Goal: Check status

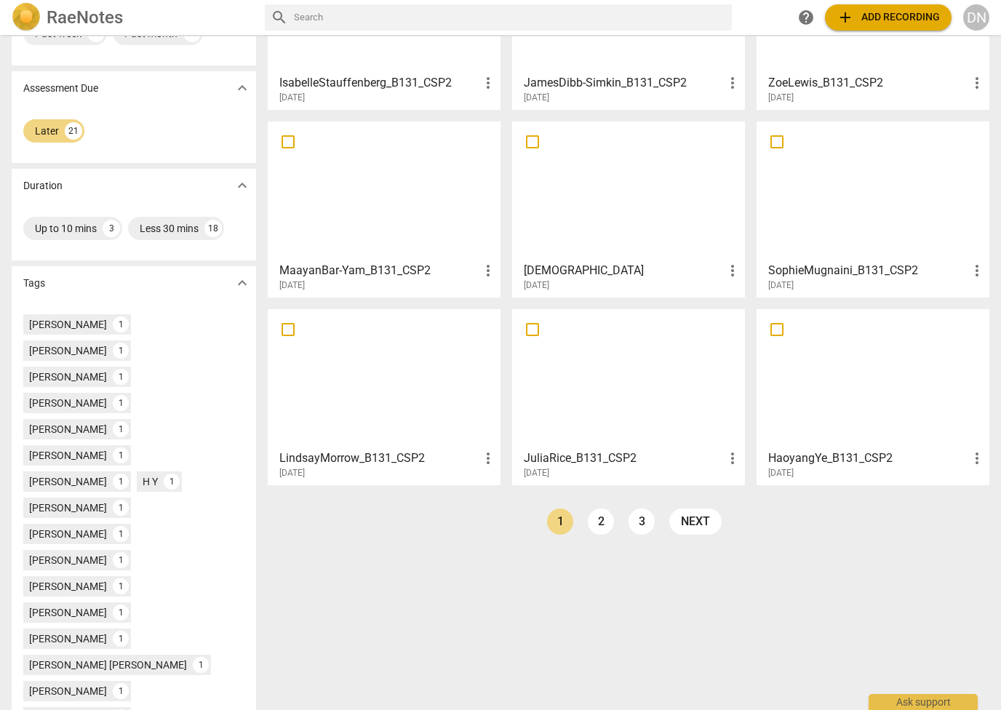
scroll to position [218, 0]
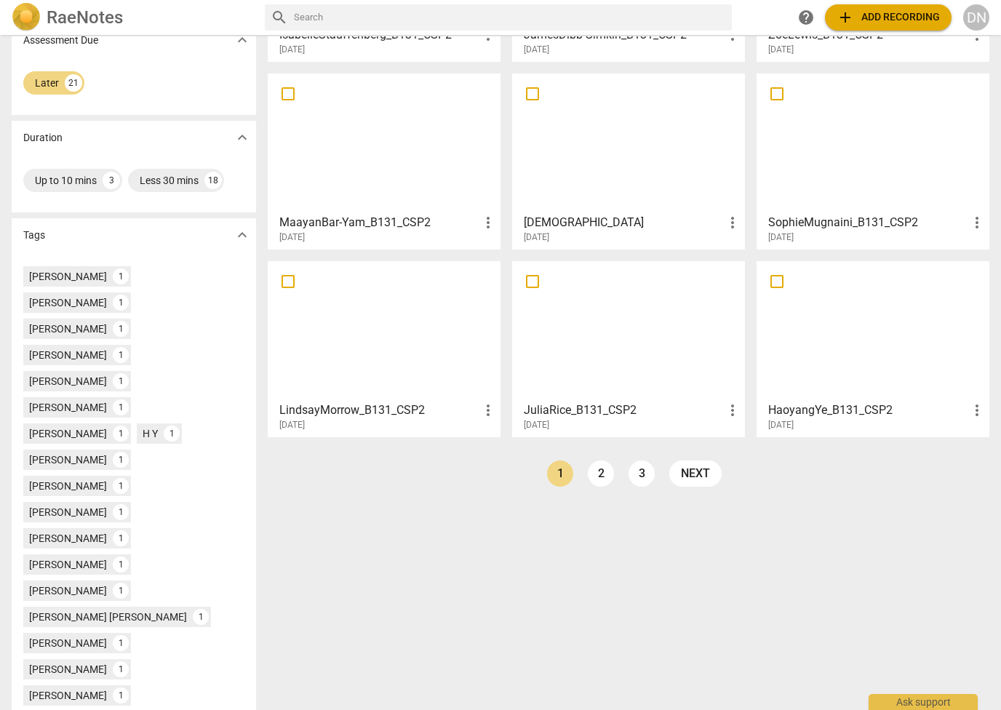
click at [600, 477] on link "2" at bounding box center [601, 474] width 26 height 26
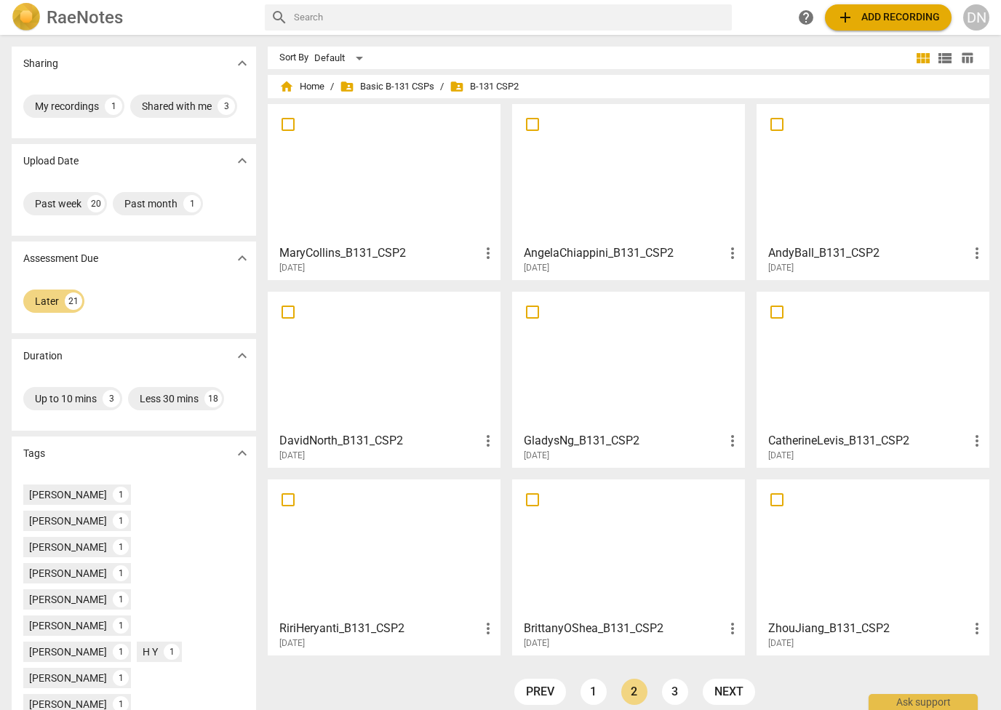
click at [400, 392] on div at bounding box center [384, 361] width 223 height 129
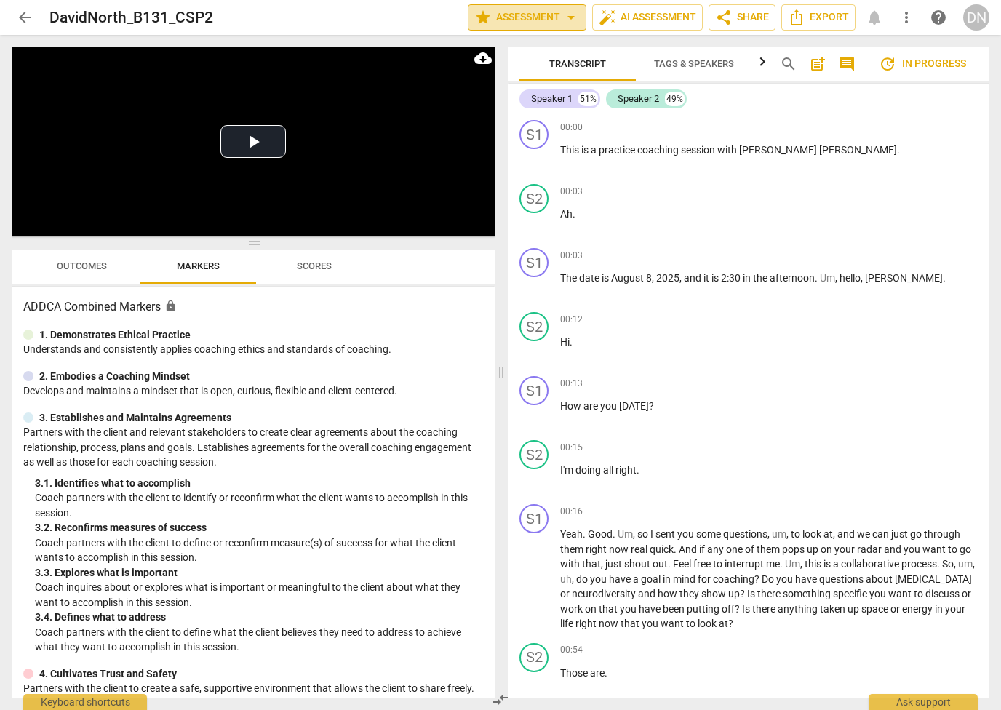
click at [544, 17] on span "star Assessment arrow_drop_down" at bounding box center [528, 17] width 106 height 17
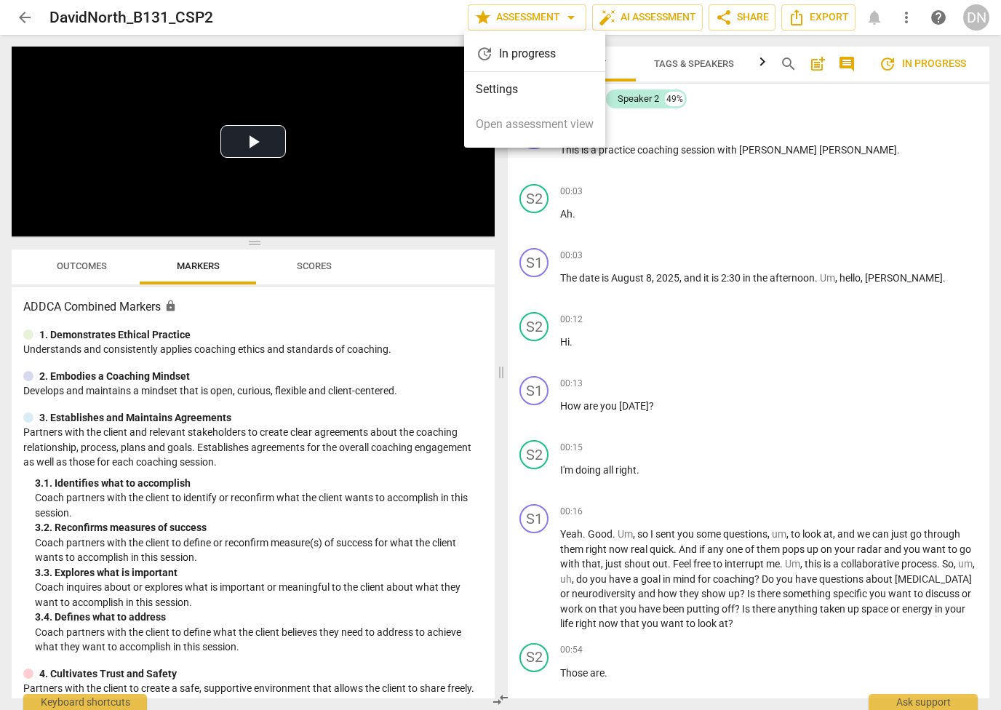
click at [525, 60] on div "update In progress" at bounding box center [534, 53] width 141 height 35
click at [289, 391] on div at bounding box center [500, 355] width 1001 height 710
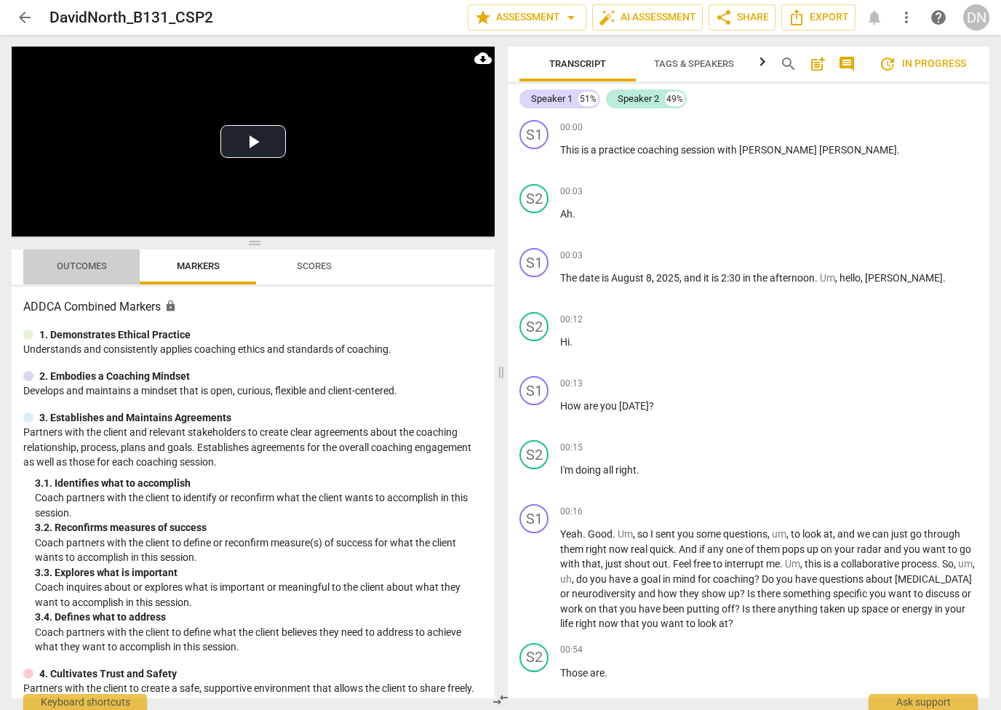
click at [92, 264] on span "Outcomes" at bounding box center [82, 266] width 50 height 11
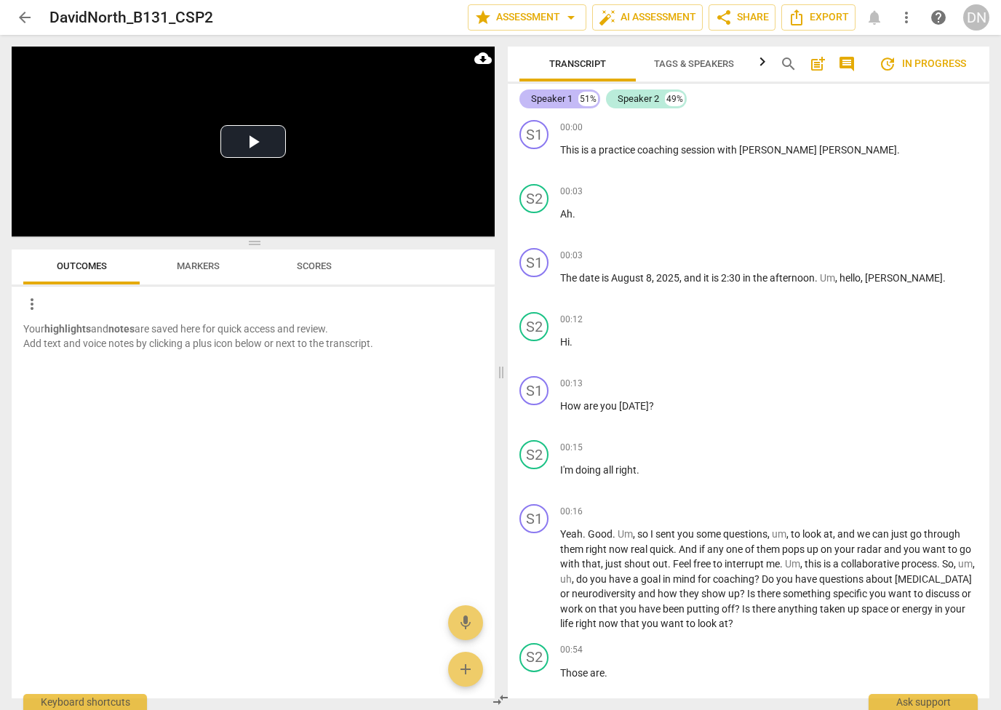
click at [556, 98] on div "Speaker 1" at bounding box center [551, 99] width 41 height 15
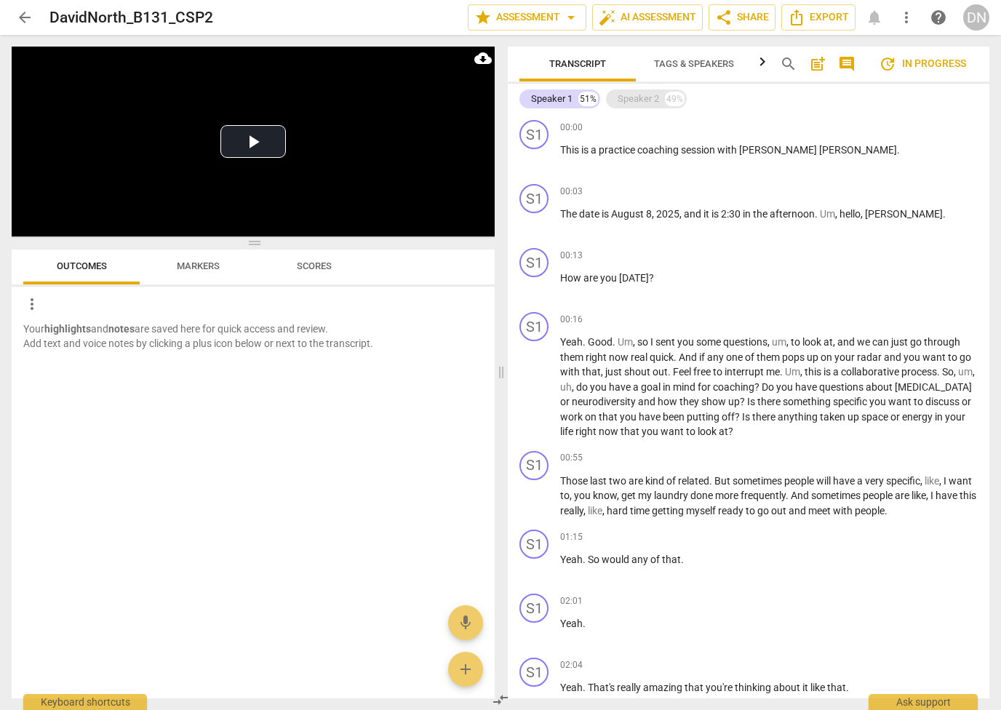
click at [631, 93] on div "Speaker 2" at bounding box center [638, 99] width 41 height 15
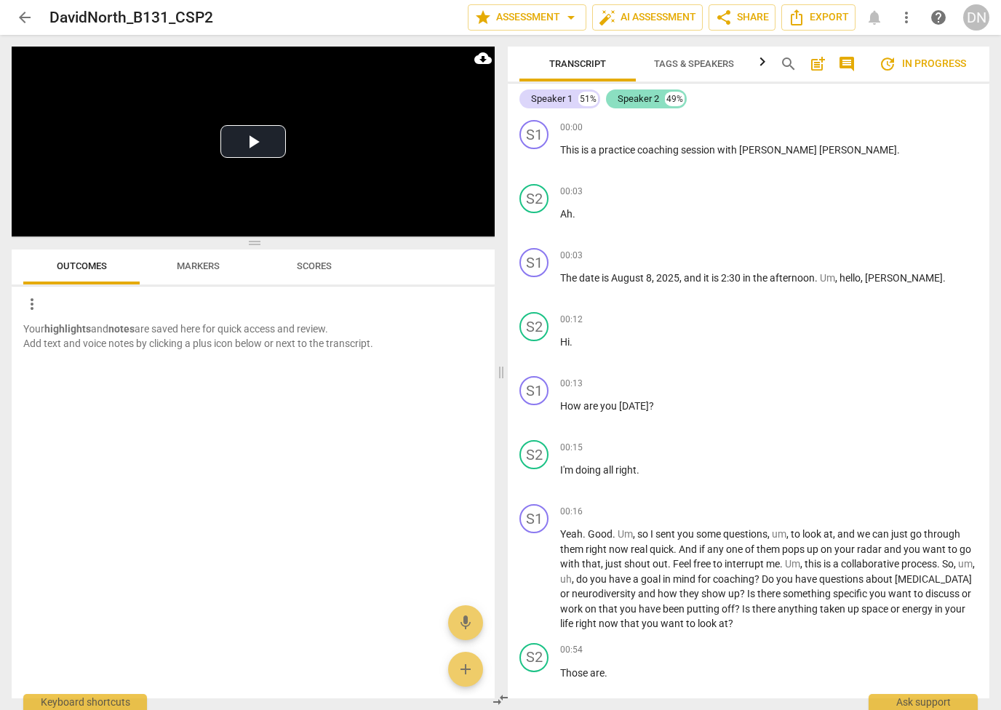
click at [620, 100] on div "Speaker 2" at bounding box center [638, 99] width 41 height 15
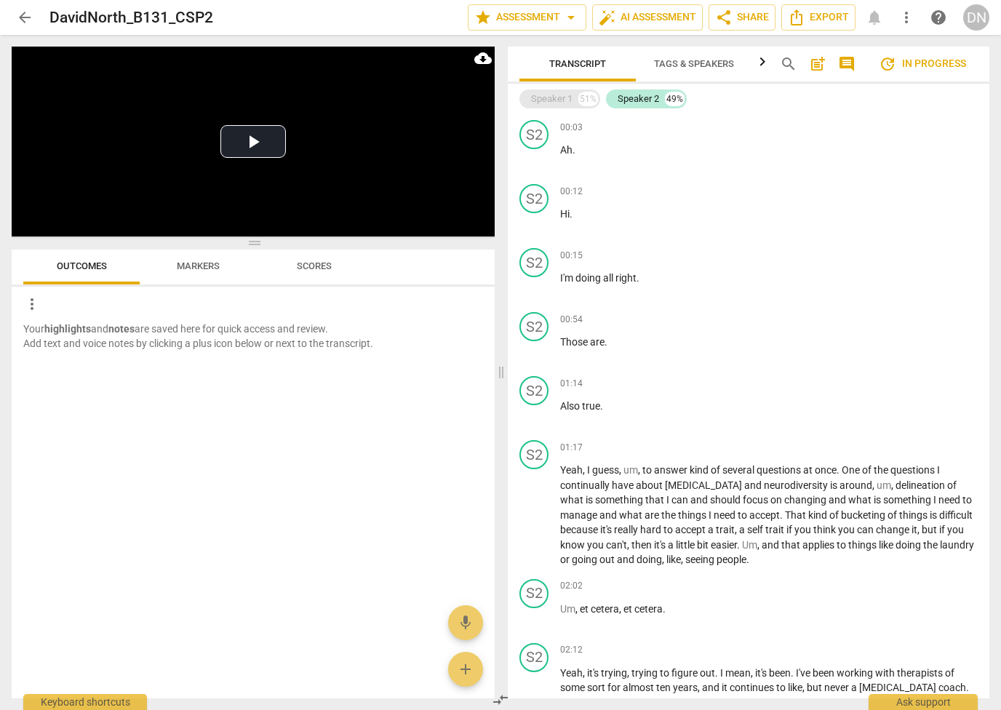
click at [559, 100] on div "Speaker 1" at bounding box center [551, 99] width 41 height 15
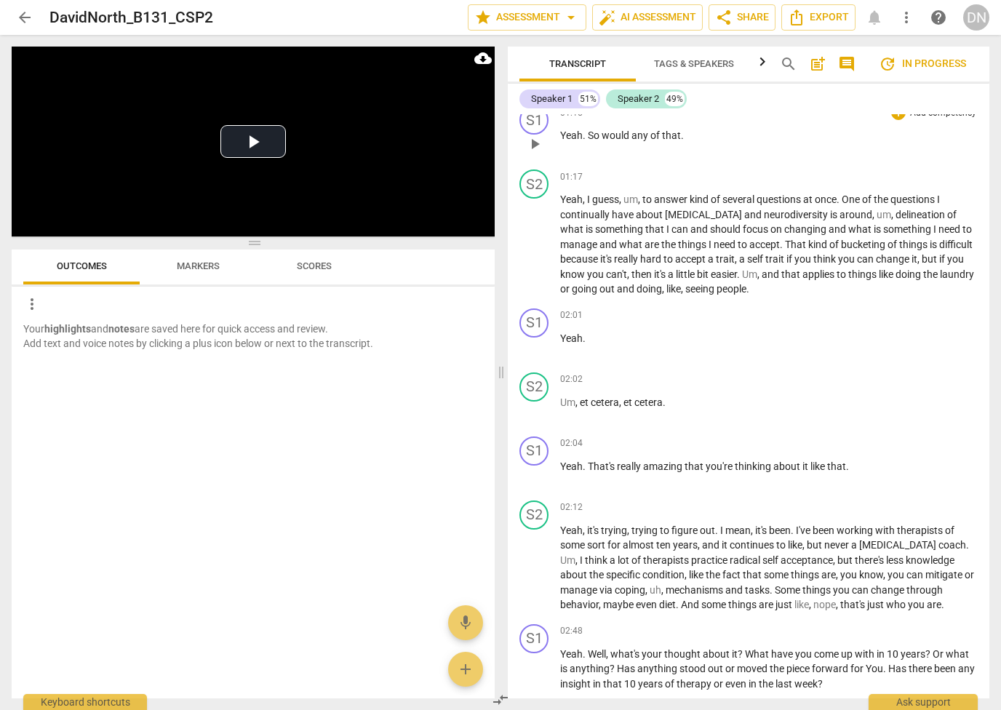
scroll to position [582, 0]
